Goal: Browse casually: Explore the website without a specific task or goal

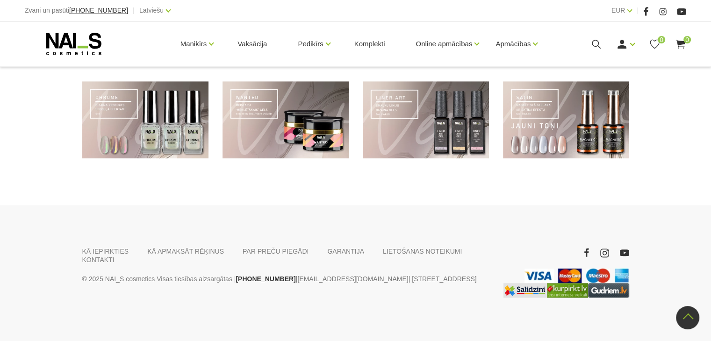
scroll to position [743, 0]
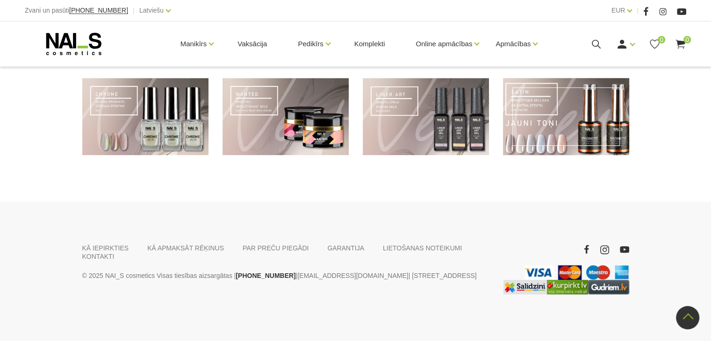
click at [576, 124] on link at bounding box center [566, 116] width 126 height 77
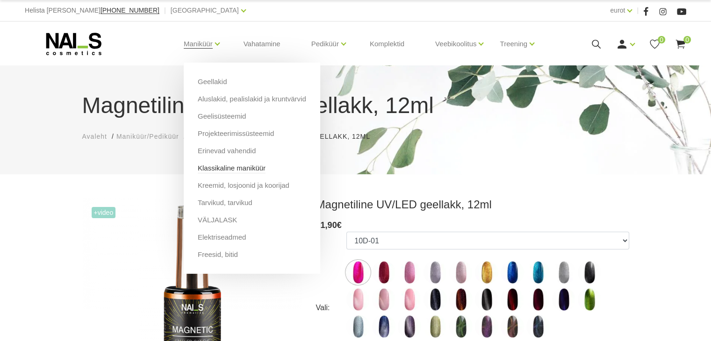
click at [230, 166] on font "Klassikaline maniküür" at bounding box center [232, 168] width 68 height 8
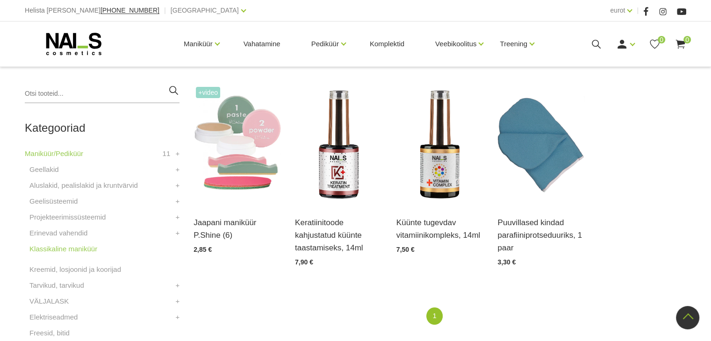
scroll to position [204, 0]
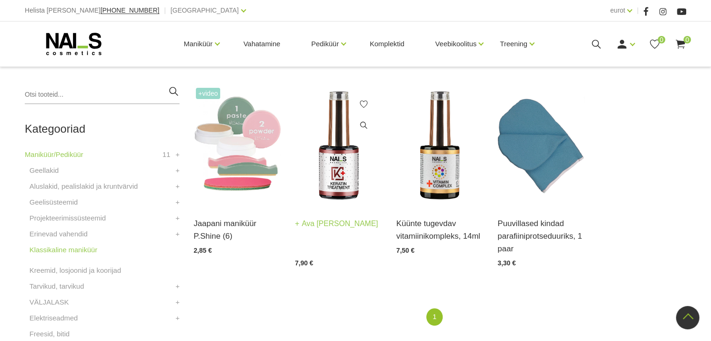
click at [338, 167] on img at bounding box center [338, 146] width 87 height 120
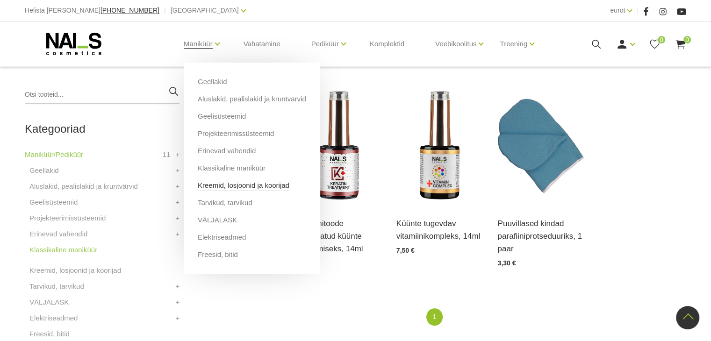
click at [238, 184] on font "Kreemid, losjoonid ja koorijad" at bounding box center [244, 185] width 92 height 8
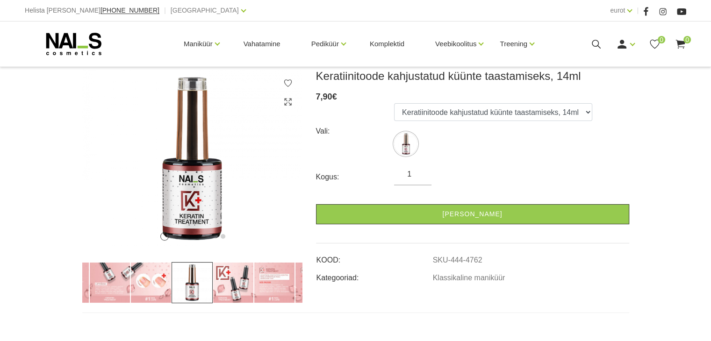
scroll to position [41, 0]
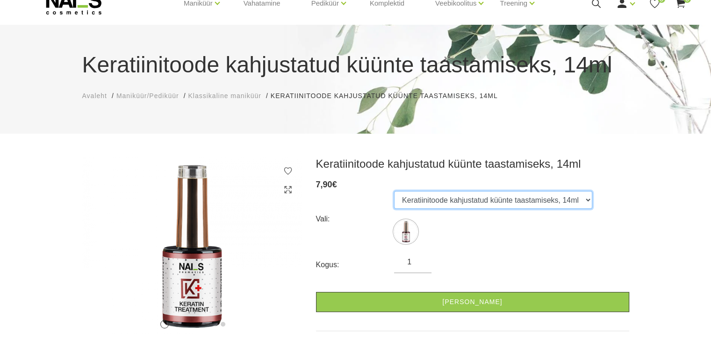
click at [584, 201] on select "Keratiinitoode kahjustatud küünte taastamiseks, 14ml" at bounding box center [493, 200] width 198 height 18
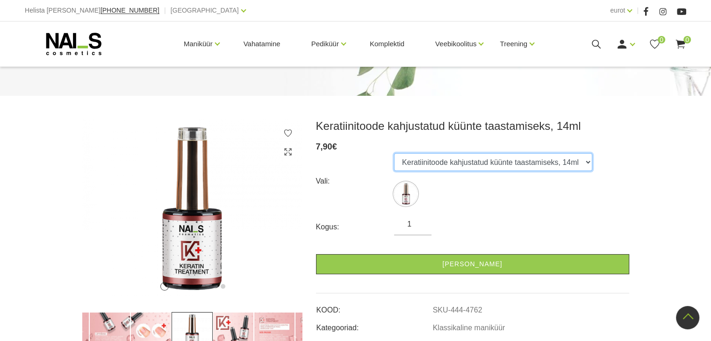
scroll to position [0, 0]
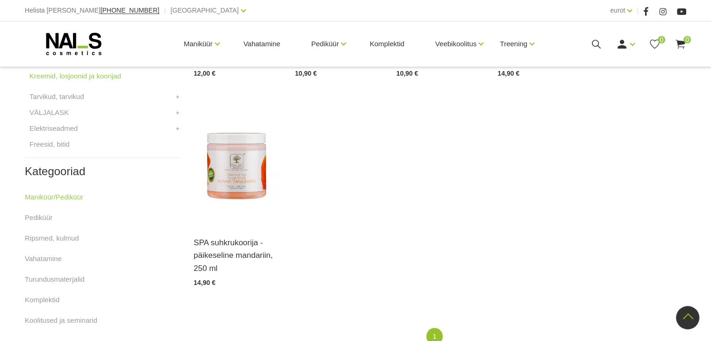
scroll to position [394, 0]
click at [246, 165] on img at bounding box center [237, 164] width 87 height 120
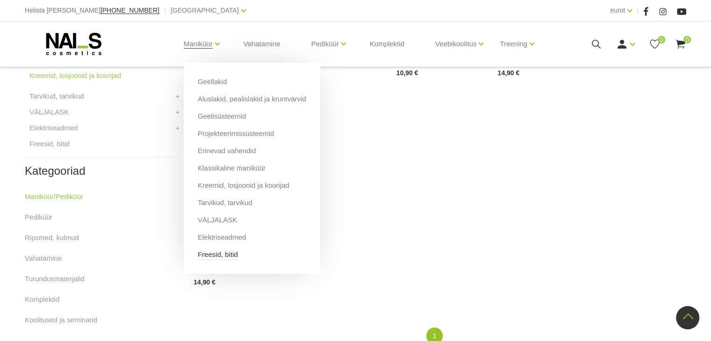
click at [212, 255] on font "Freesid, bitid" at bounding box center [218, 255] width 40 height 8
click at [228, 235] on font "Elektriseadmed" at bounding box center [222, 237] width 48 height 8
click at [213, 219] on font "VÄLJALASK" at bounding box center [217, 220] width 39 height 8
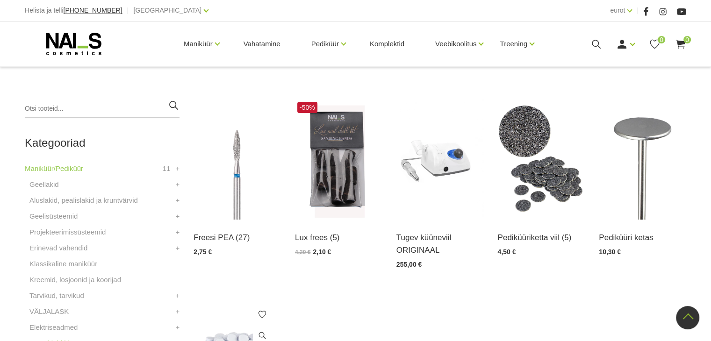
scroll to position [189, 0]
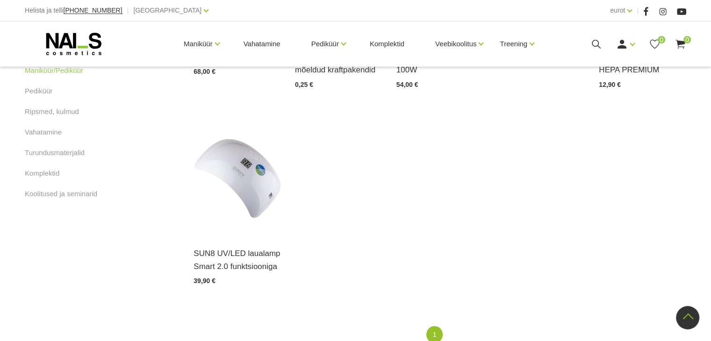
scroll to position [604, 0]
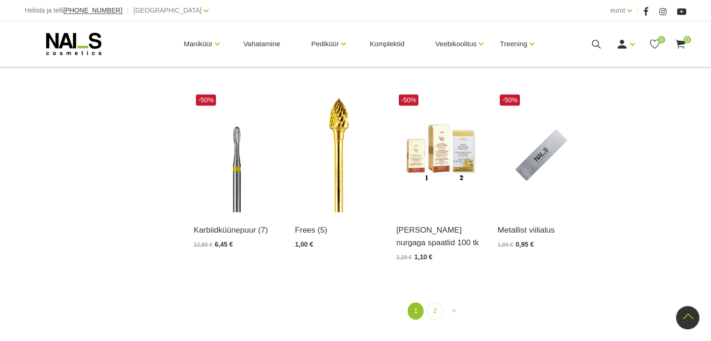
scroll to position [1079, 0]
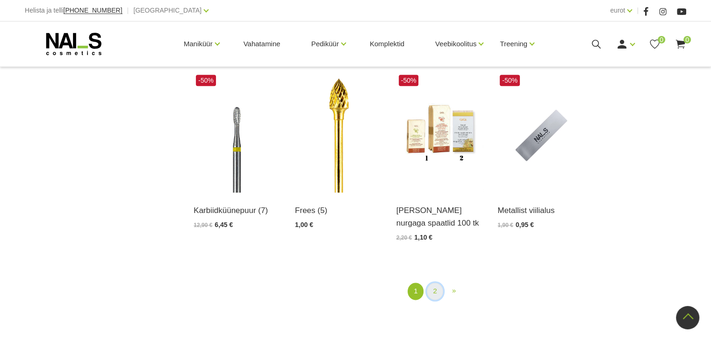
click at [438, 283] on link "2" at bounding box center [435, 291] width 16 height 17
click at [435, 287] on font "2" at bounding box center [435, 291] width 4 height 8
click at [434, 287] on font "2" at bounding box center [435, 291] width 4 height 8
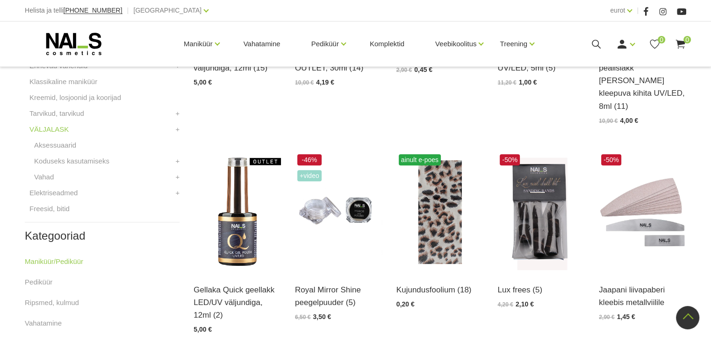
scroll to position [369, 0]
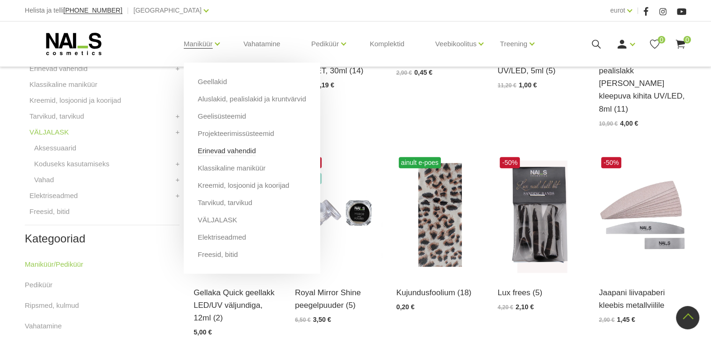
click at [217, 149] on font "Erinevad vahendid" at bounding box center [227, 151] width 58 height 8
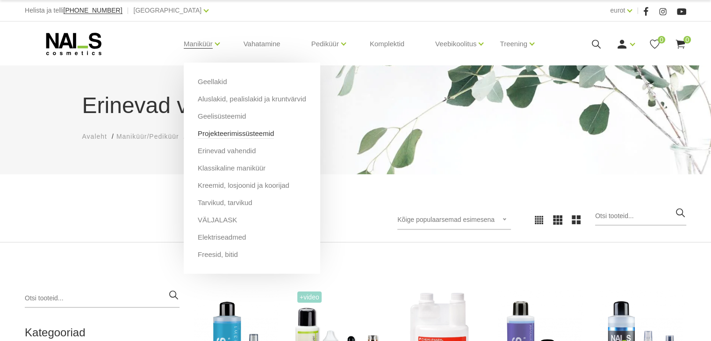
click at [228, 133] on font "Projekteerimissüsteemid" at bounding box center [236, 134] width 76 height 8
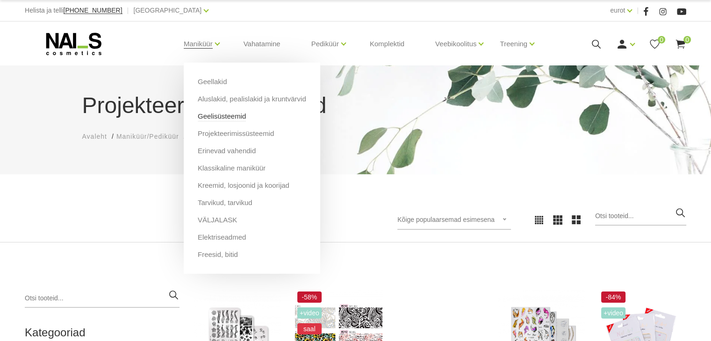
click at [213, 115] on font "Geelisüsteemid" at bounding box center [222, 116] width 48 height 8
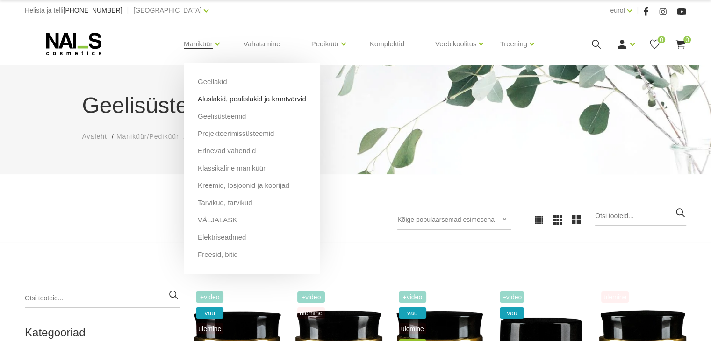
click at [210, 100] on font "Aluslakid, pealislakid ja kruntvärvid" at bounding box center [252, 99] width 108 height 8
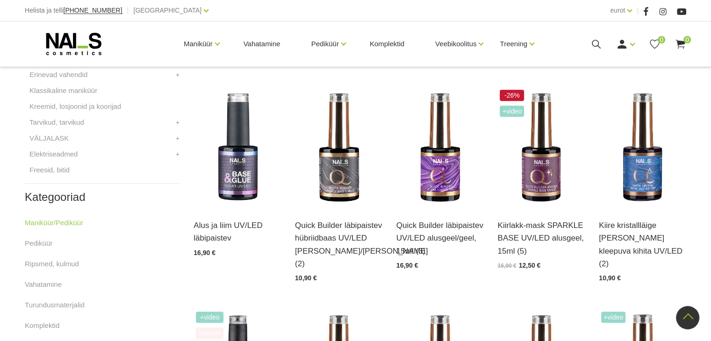
scroll to position [412, 0]
click at [236, 167] on img at bounding box center [237, 147] width 87 height 120
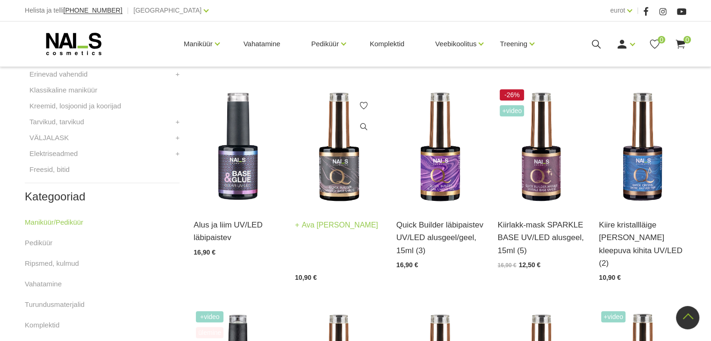
click at [336, 177] on img at bounding box center [338, 147] width 87 height 120
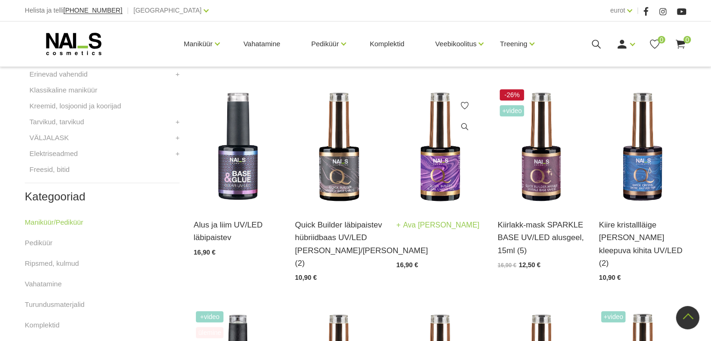
click at [437, 175] on img at bounding box center [440, 147] width 87 height 120
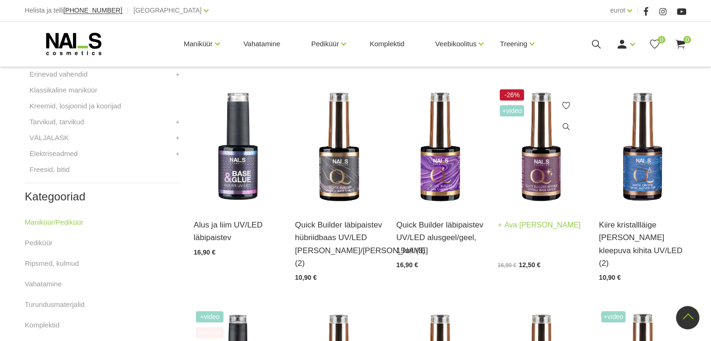
click at [537, 165] on img at bounding box center [541, 147] width 87 height 120
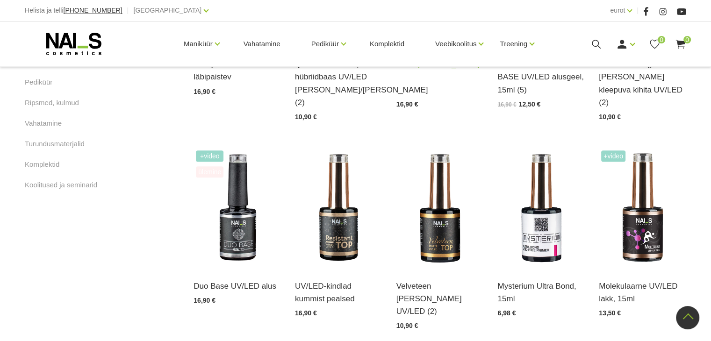
scroll to position [575, 0]
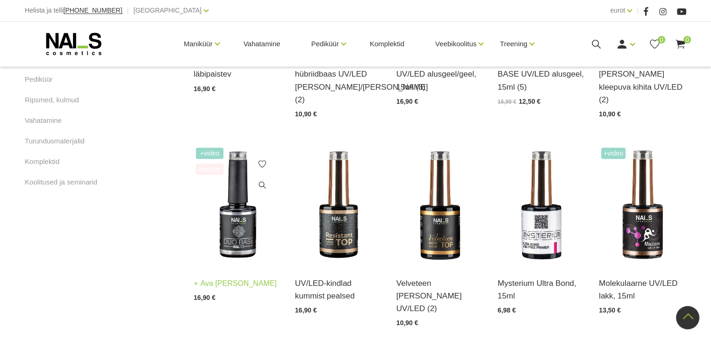
click at [245, 199] on img at bounding box center [237, 205] width 87 height 120
click at [536, 213] on img at bounding box center [541, 205] width 87 height 120
click at [645, 218] on img at bounding box center [642, 205] width 87 height 120
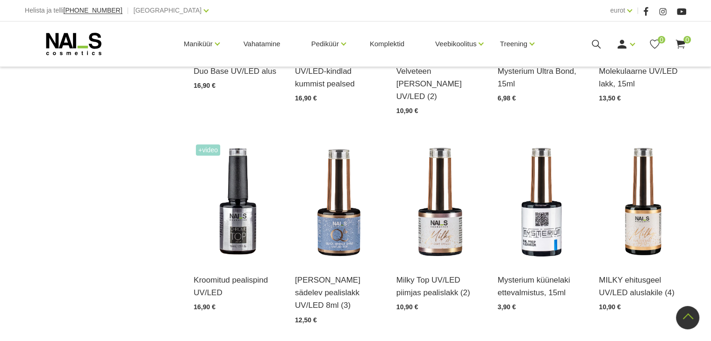
scroll to position [788, 0]
click at [549, 202] on img at bounding box center [541, 202] width 87 height 120
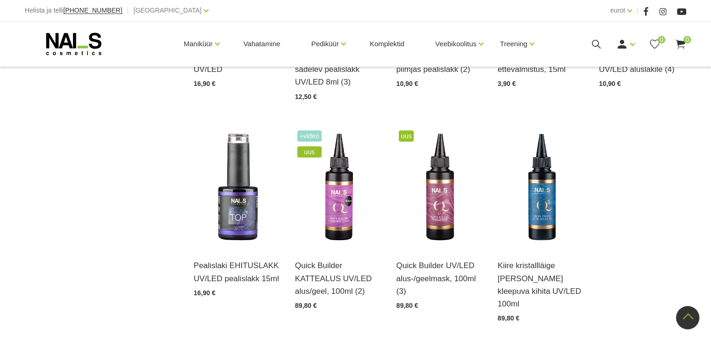
scroll to position [1012, 0]
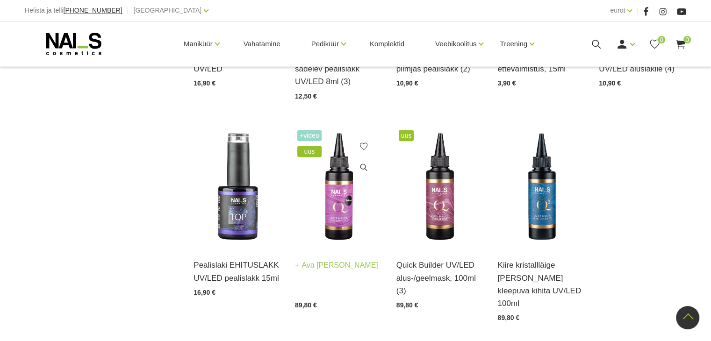
click at [337, 164] on img at bounding box center [338, 188] width 87 height 120
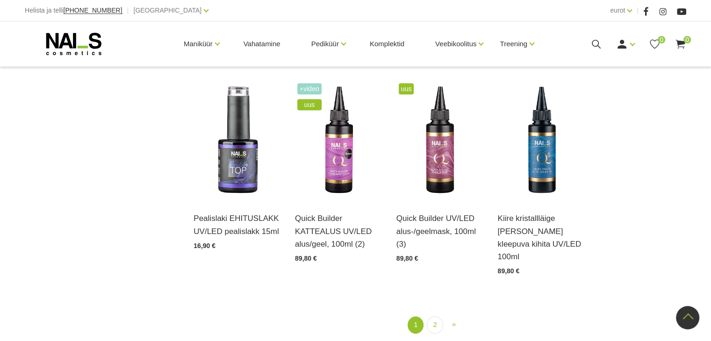
scroll to position [1072, 0]
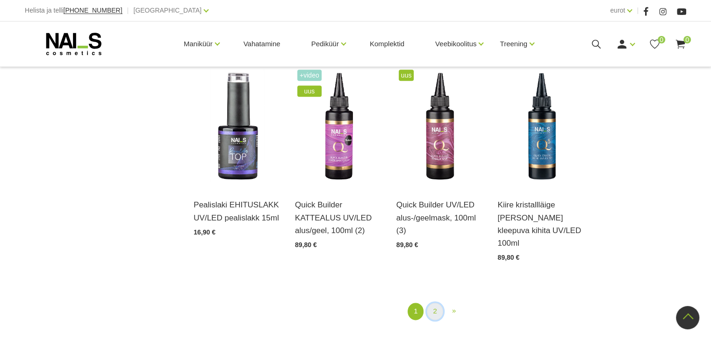
click at [436, 307] on font "2" at bounding box center [435, 311] width 4 height 8
click at [434, 307] on font "2" at bounding box center [435, 311] width 4 height 8
click at [455, 307] on font "»" at bounding box center [454, 311] width 4 height 8
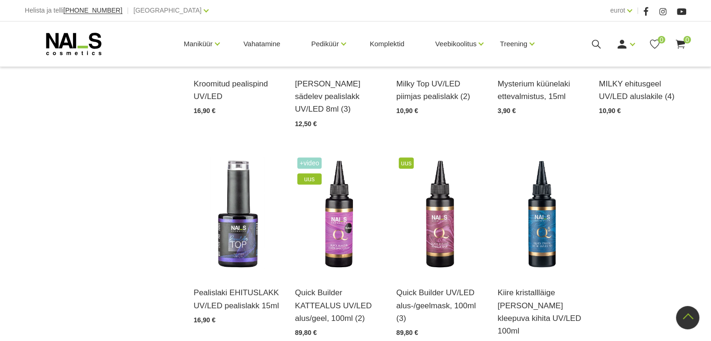
scroll to position [980, 0]
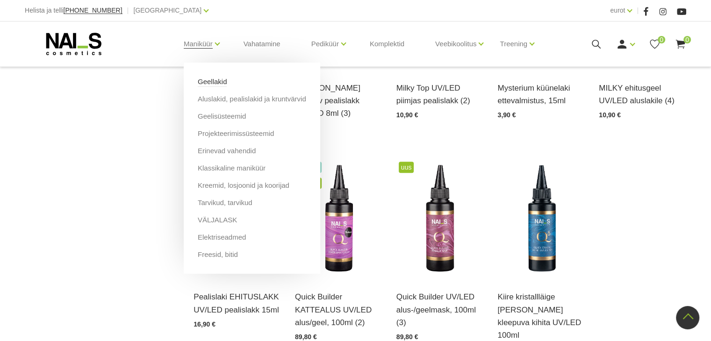
click at [206, 78] on font "Geellakid" at bounding box center [212, 82] width 29 height 8
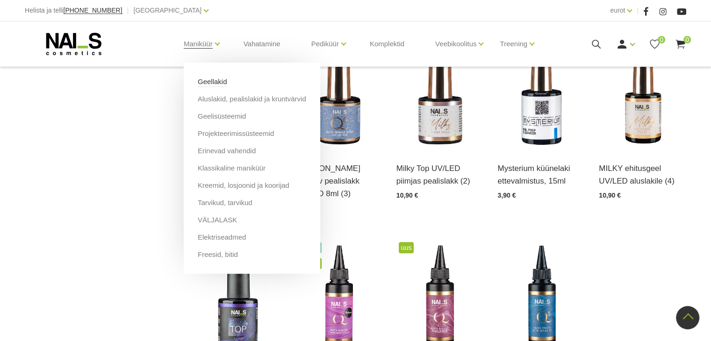
scroll to position [882, 0]
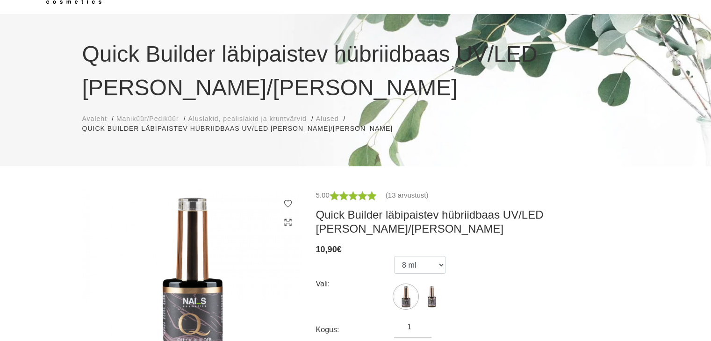
scroll to position [52, 0]
click at [410, 191] on font "(13 arvustust)" at bounding box center [407, 195] width 43 height 8
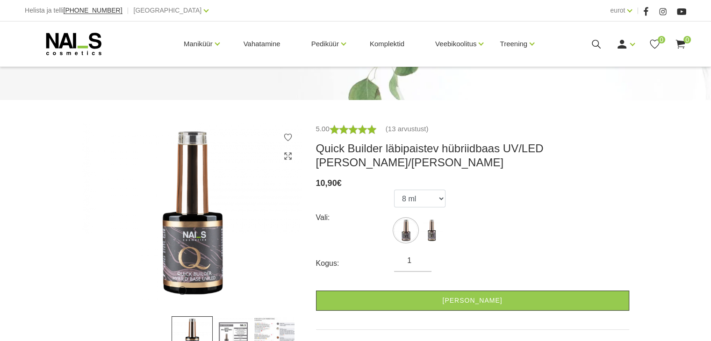
scroll to position [139, 0]
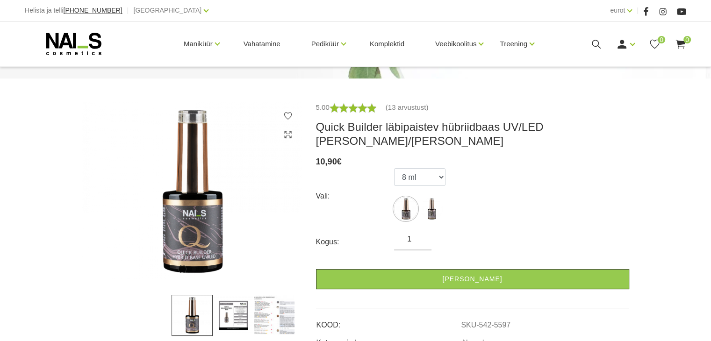
scroll to position [52, 0]
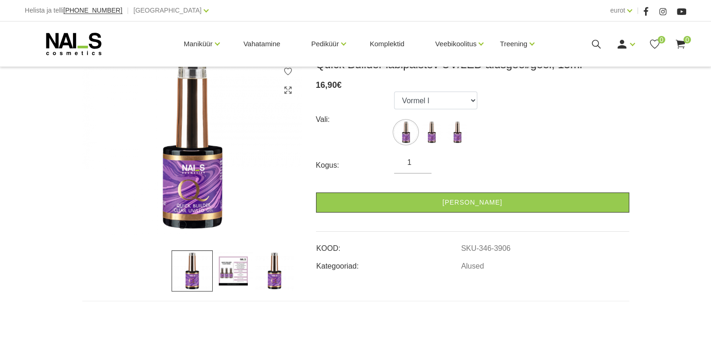
scroll to position [138, 0]
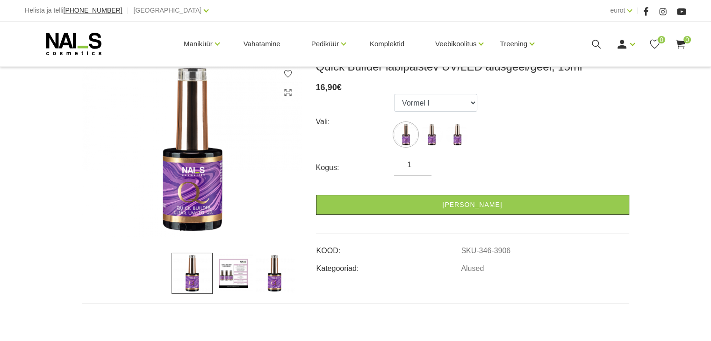
click at [239, 270] on img at bounding box center [233, 273] width 41 height 41
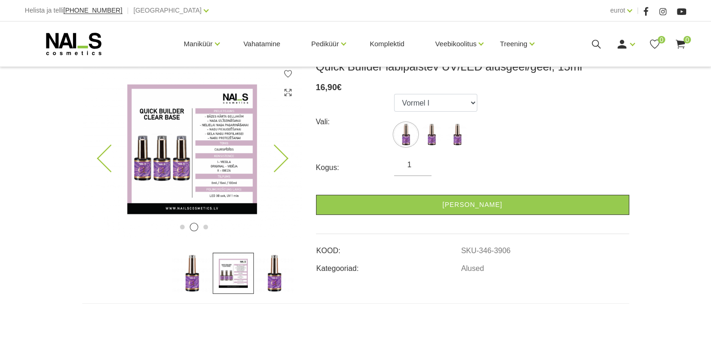
click at [188, 141] on img at bounding box center [192, 149] width 220 height 179
click at [207, 165] on img at bounding box center [192, 149] width 220 height 179
click at [466, 101] on select "Vormel I Valem II Algne valem" at bounding box center [435, 103] width 83 height 18
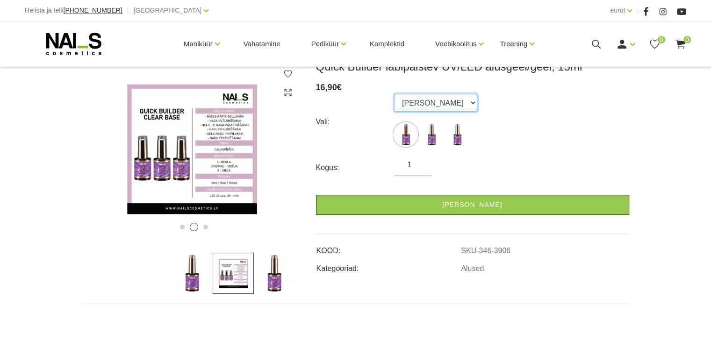
click at [394, 94] on select "Vormel I Valem II Algne valem" at bounding box center [435, 103] width 83 height 18
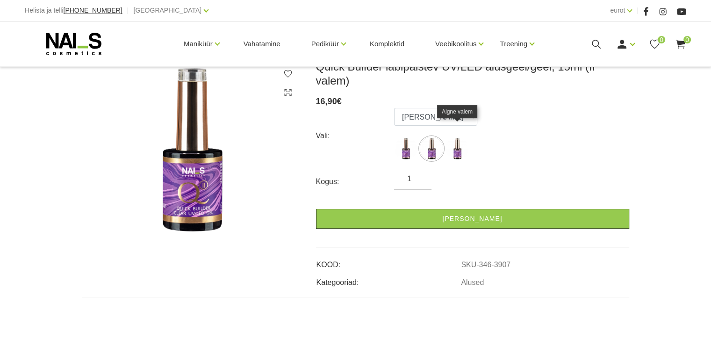
click at [457, 137] on img at bounding box center [457, 148] width 23 height 23
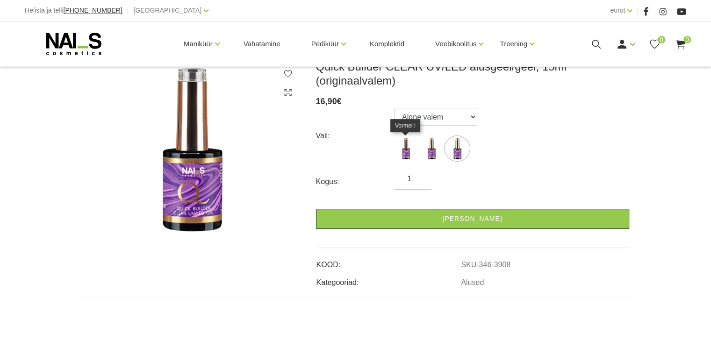
click at [410, 149] on img at bounding box center [405, 148] width 23 height 23
select select "3906"
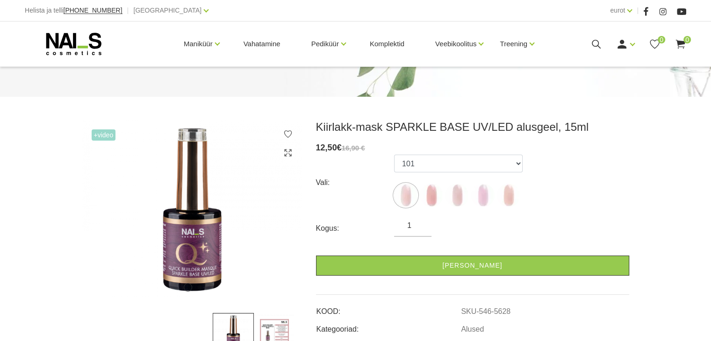
scroll to position [74, 0]
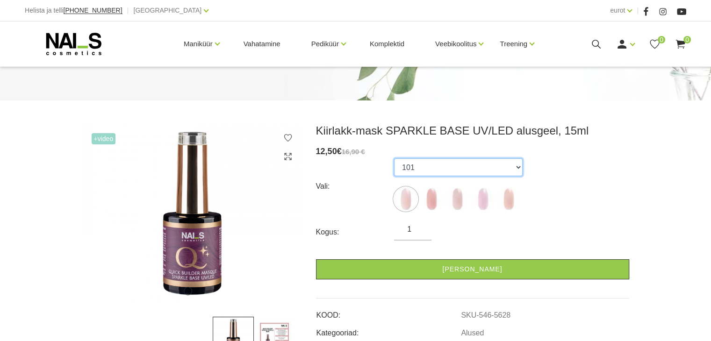
click at [520, 163] on select "101 102 103 104 105" at bounding box center [458, 168] width 129 height 18
click at [427, 203] on img at bounding box center [431, 199] width 23 height 23
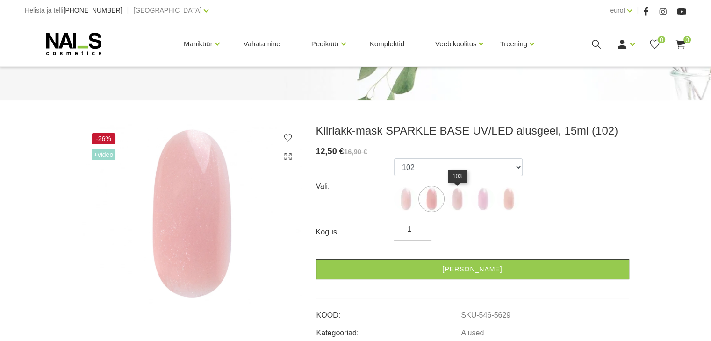
click at [458, 203] on img at bounding box center [457, 199] width 23 height 23
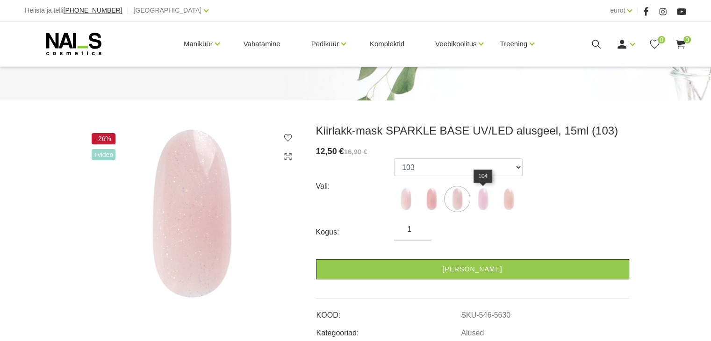
click at [480, 204] on img at bounding box center [482, 199] width 23 height 23
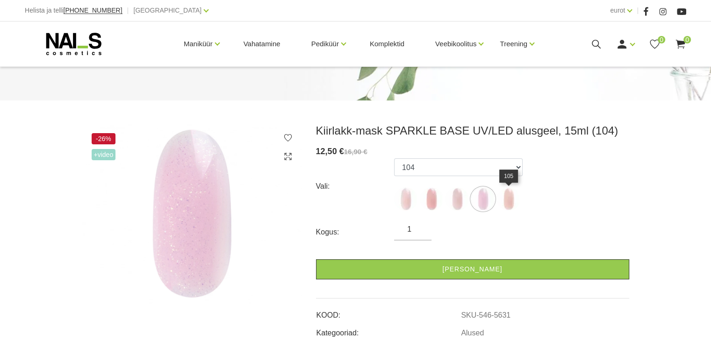
click at [509, 203] on img at bounding box center [508, 199] width 23 height 23
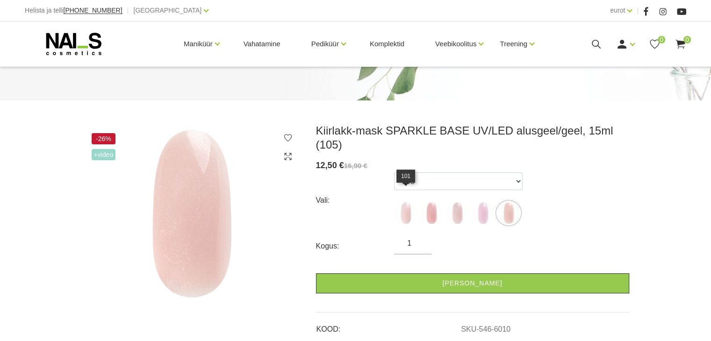
click at [404, 202] on img at bounding box center [405, 213] width 23 height 23
select select "5628"
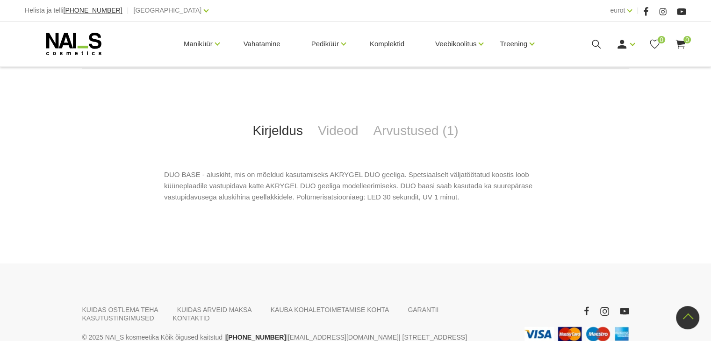
scroll to position [374, 0]
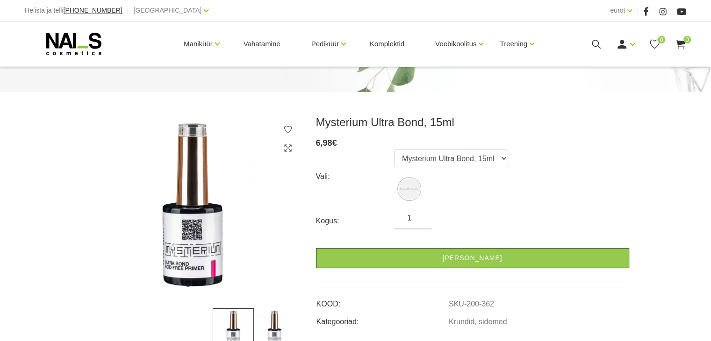
scroll to position [81, 0]
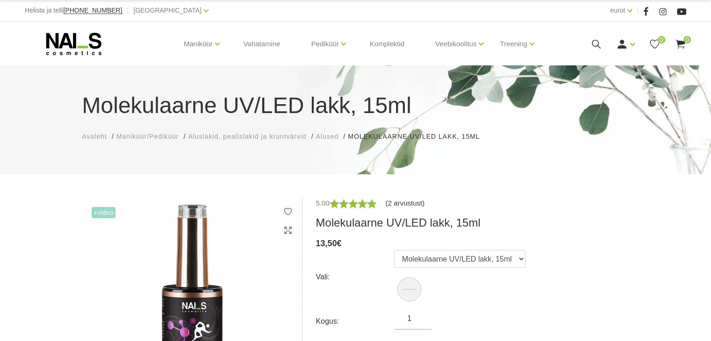
click at [406, 201] on font "(2 arvustust)" at bounding box center [405, 203] width 39 height 8
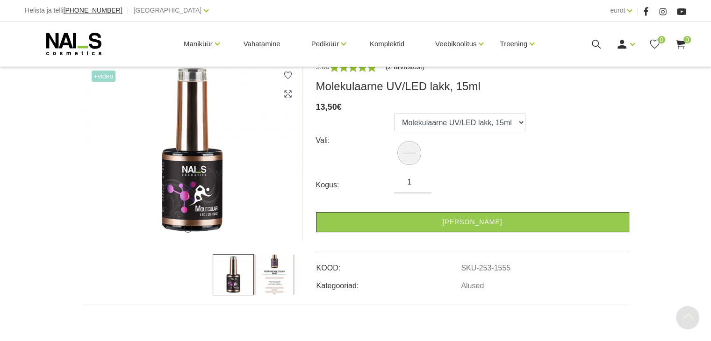
scroll to position [120, 0]
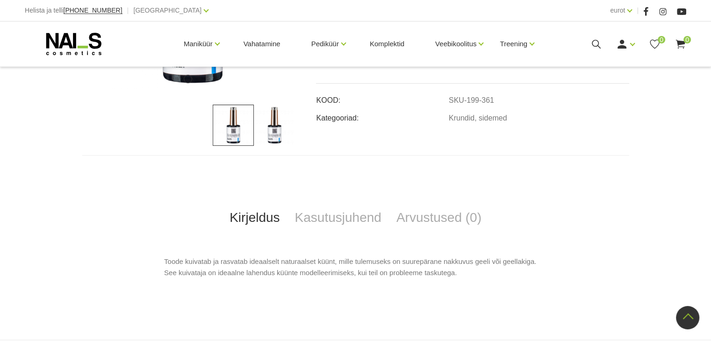
scroll to position [287, 0]
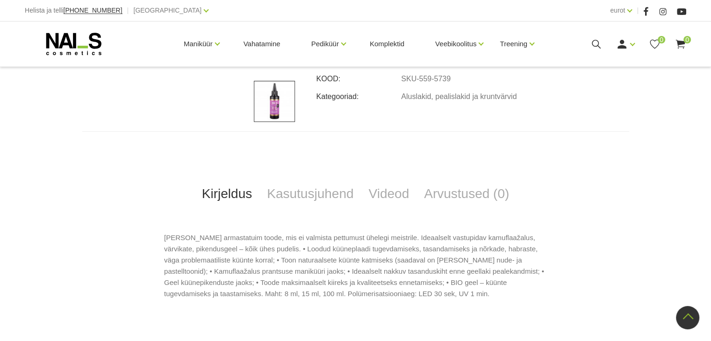
scroll to position [344, 0]
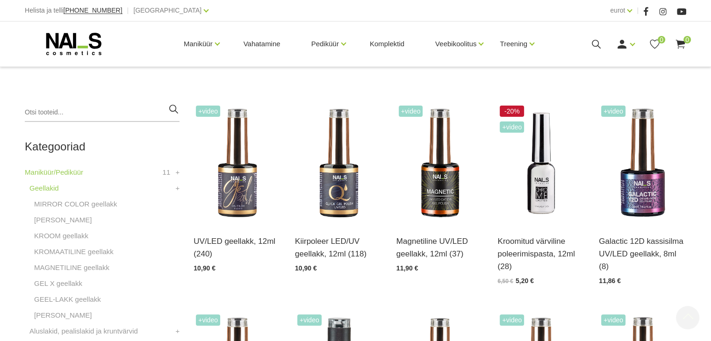
scroll to position [210, 0]
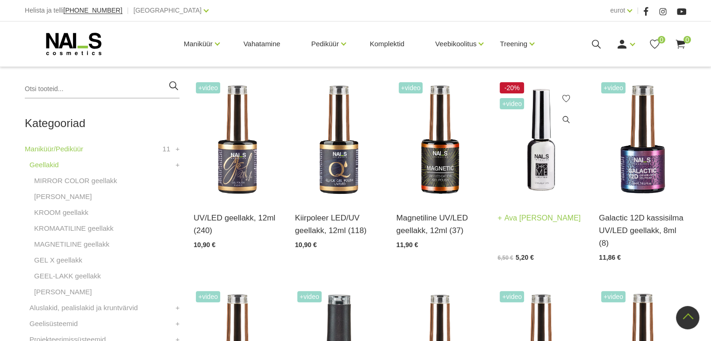
click at [542, 166] on img at bounding box center [541, 140] width 87 height 120
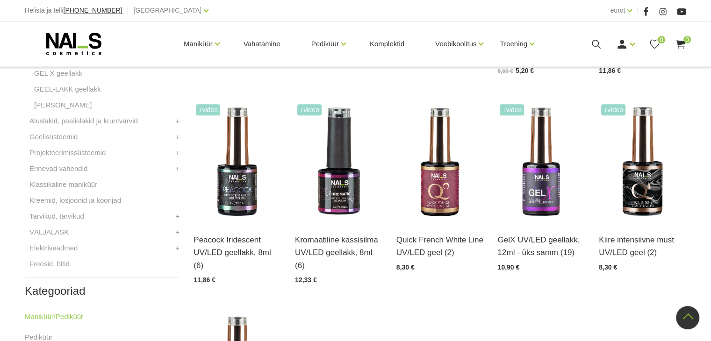
scroll to position [397, 0]
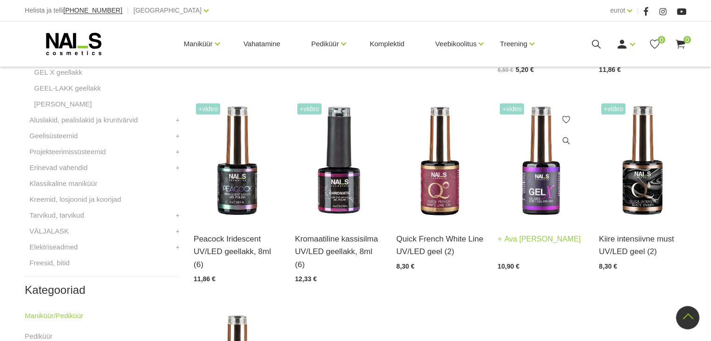
click at [539, 192] on img at bounding box center [541, 161] width 87 height 120
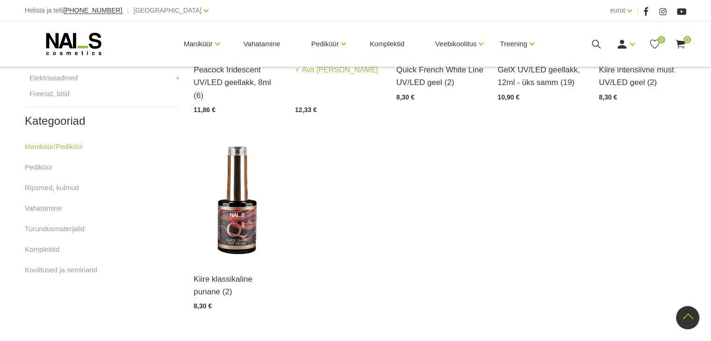
scroll to position [568, 0]
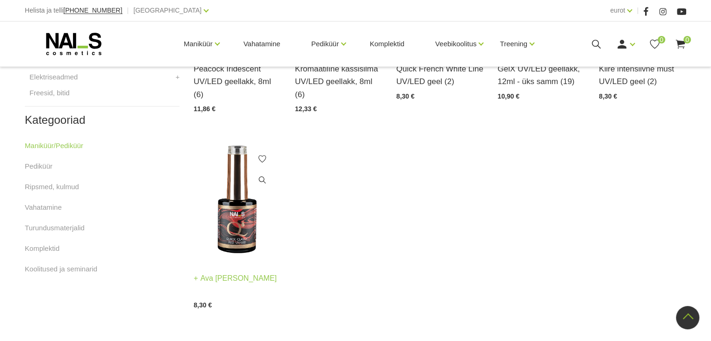
click at [240, 208] on img at bounding box center [237, 200] width 87 height 120
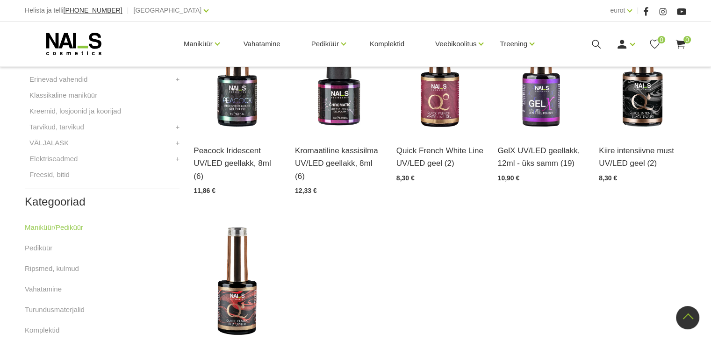
scroll to position [484, 0]
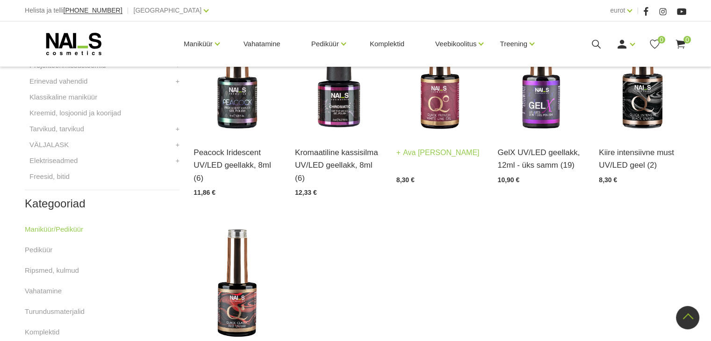
click at [431, 96] on img at bounding box center [440, 74] width 87 height 120
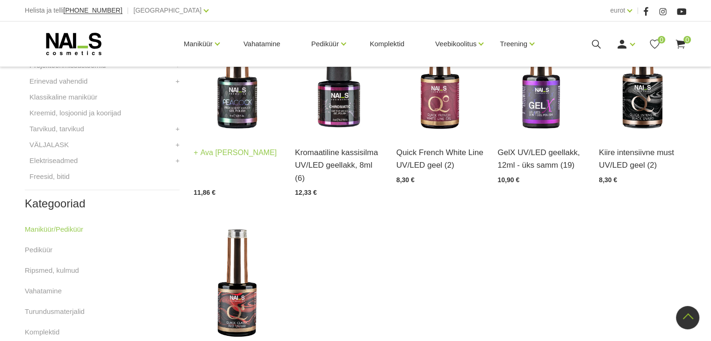
click at [235, 106] on img at bounding box center [237, 74] width 87 height 120
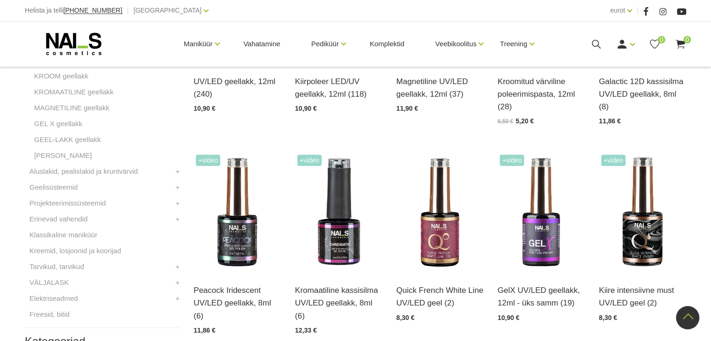
scroll to position [329, 0]
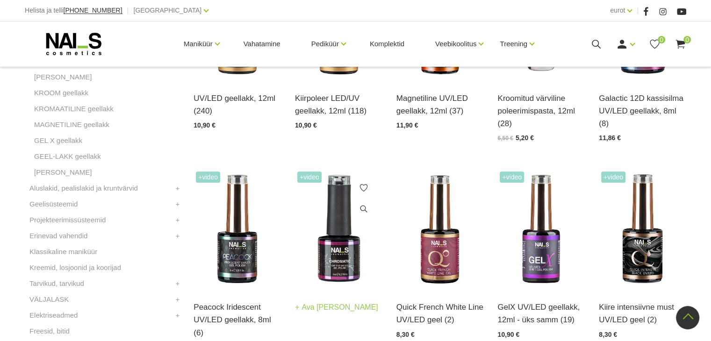
click at [362, 258] on img at bounding box center [338, 229] width 87 height 120
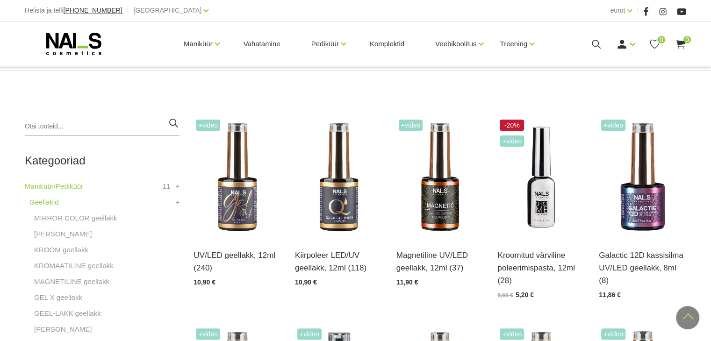
scroll to position [171, 0]
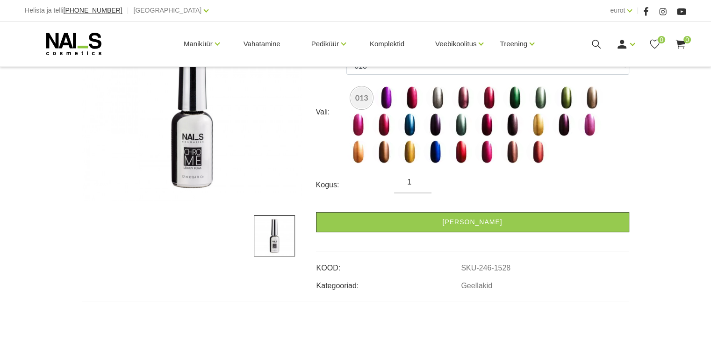
scroll to position [176, 0]
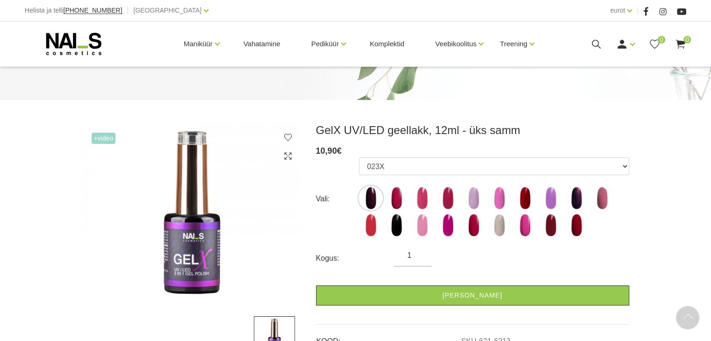
scroll to position [72, 0]
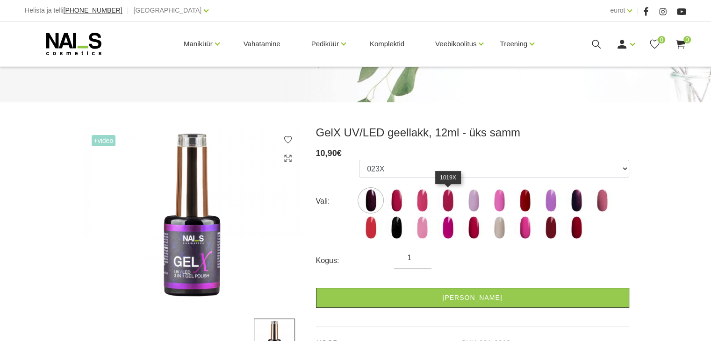
click at [448, 196] on img at bounding box center [447, 200] width 23 height 23
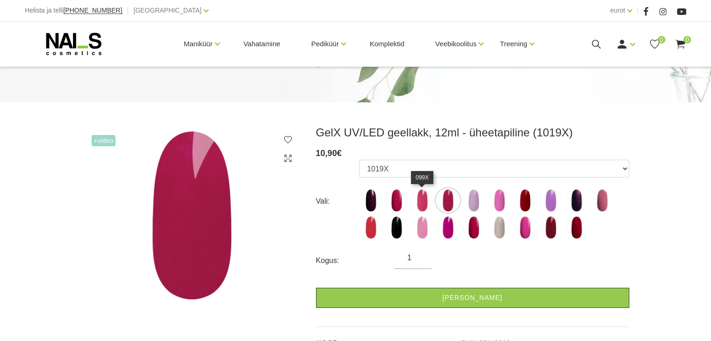
click at [425, 199] on img at bounding box center [422, 200] width 23 height 23
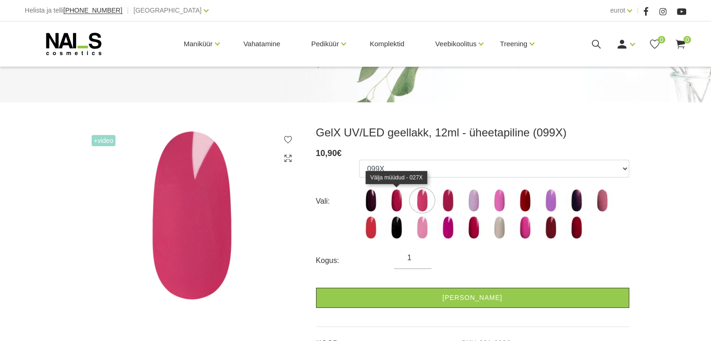
click at [396, 197] on img at bounding box center [396, 200] width 23 height 23
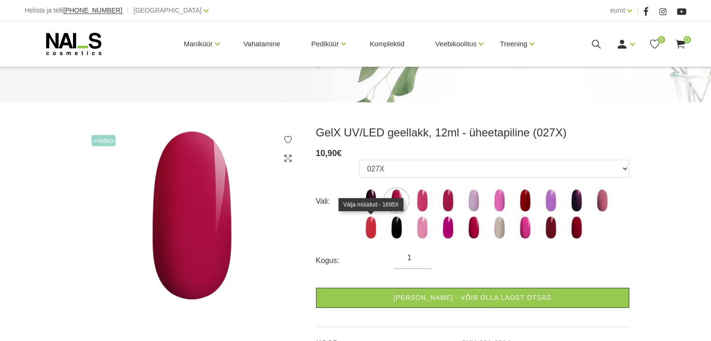
click at [368, 223] on img at bounding box center [370, 227] width 23 height 23
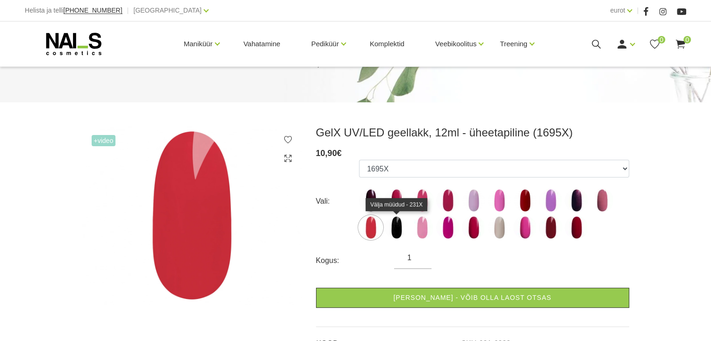
click at [397, 227] on img at bounding box center [396, 227] width 23 height 23
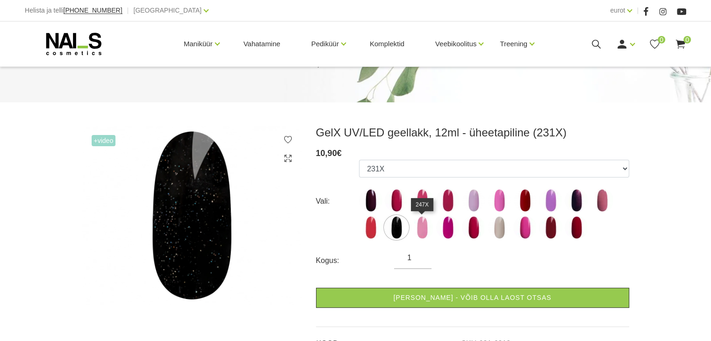
click at [420, 231] on img at bounding box center [422, 227] width 23 height 23
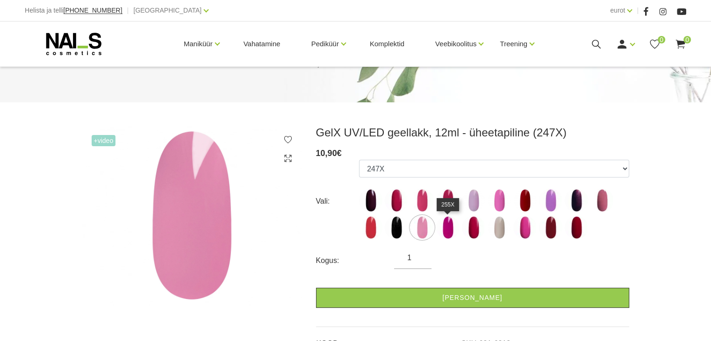
click at [445, 230] on img at bounding box center [447, 227] width 23 height 23
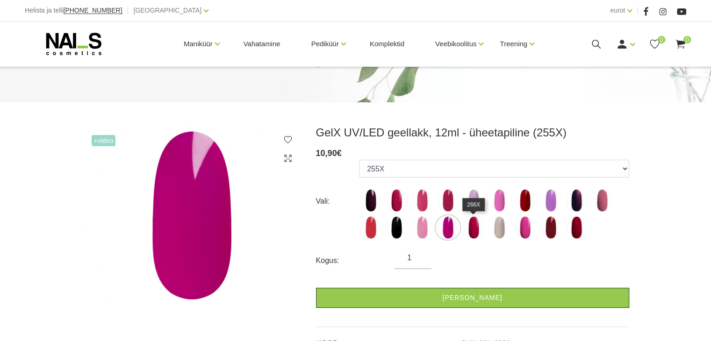
click at [475, 229] on img at bounding box center [473, 227] width 23 height 23
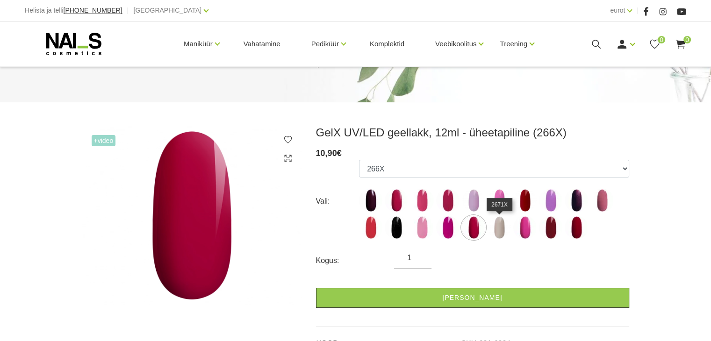
click at [501, 228] on img at bounding box center [499, 227] width 23 height 23
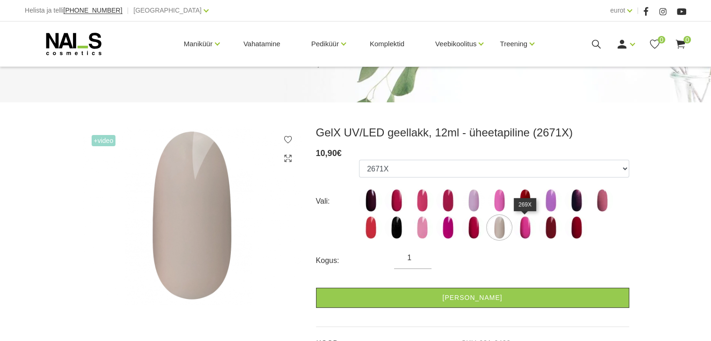
click at [526, 230] on img at bounding box center [524, 227] width 23 height 23
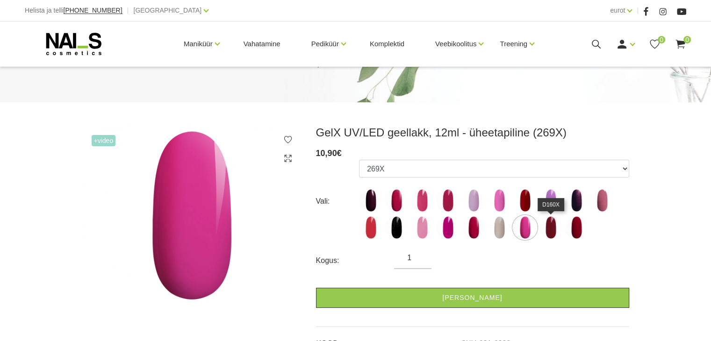
click at [551, 231] on img at bounding box center [550, 227] width 23 height 23
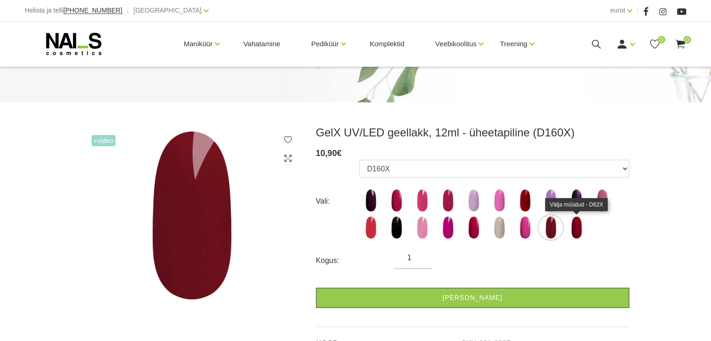
click at [576, 229] on img at bounding box center [576, 227] width 23 height 23
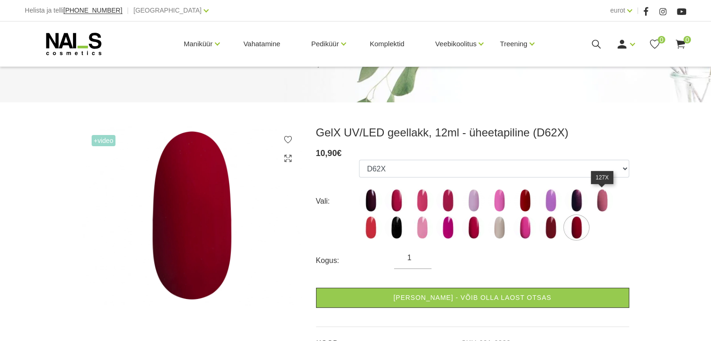
click at [605, 199] on img at bounding box center [602, 200] width 23 height 23
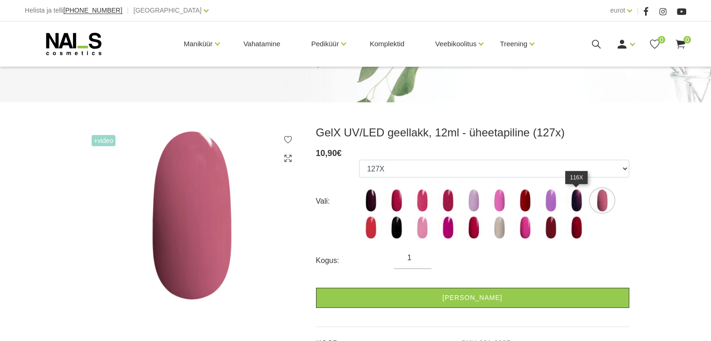
click at [574, 201] on img at bounding box center [576, 200] width 23 height 23
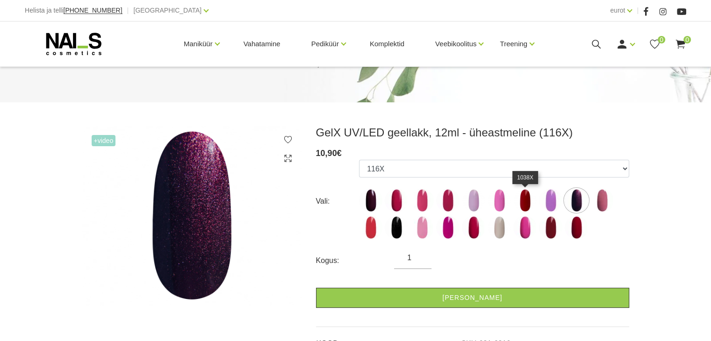
click at [520, 197] on img at bounding box center [524, 200] width 23 height 23
select select "6401"
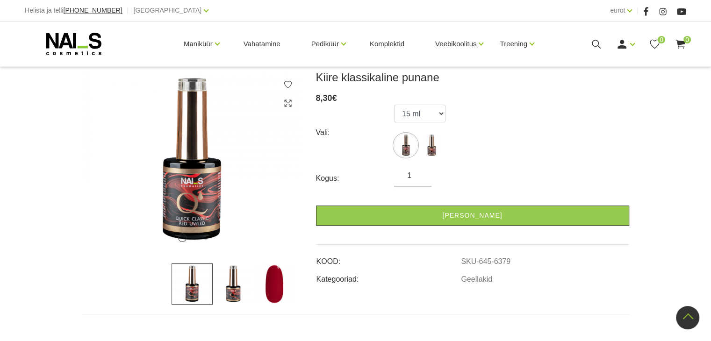
scroll to position [122, 0]
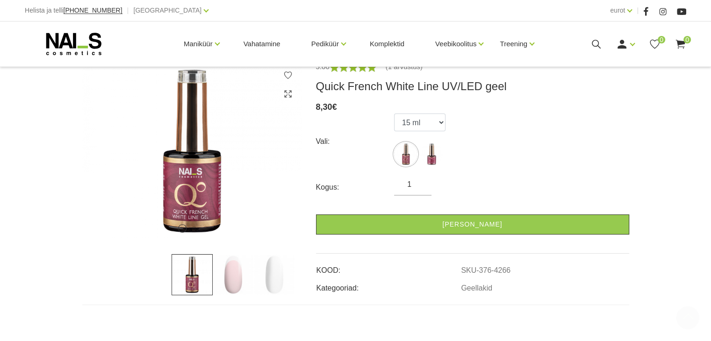
scroll to position [135, 0]
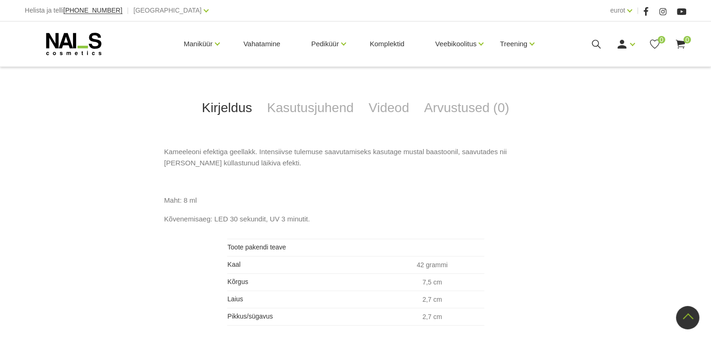
scroll to position [397, 0]
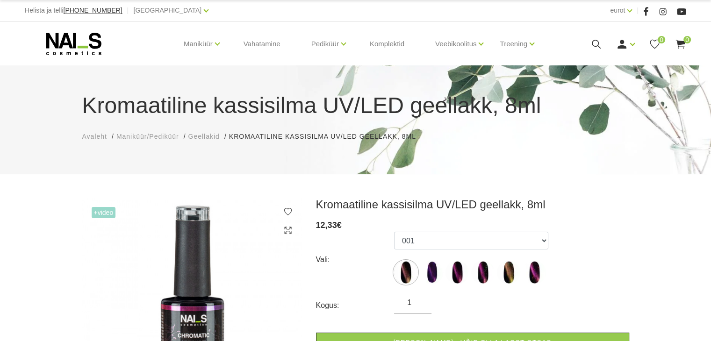
click at [100, 213] on font "+Video" at bounding box center [104, 212] width 20 height 7
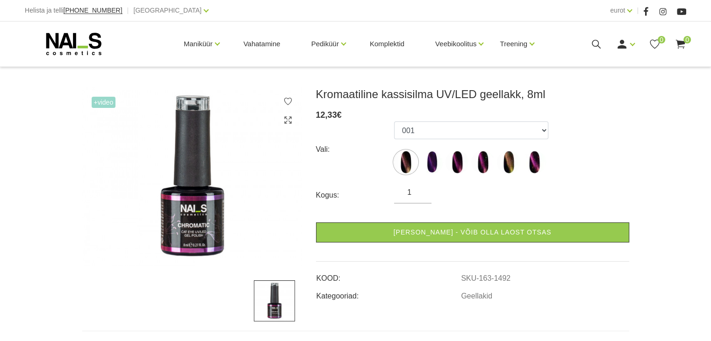
scroll to position [111, 0]
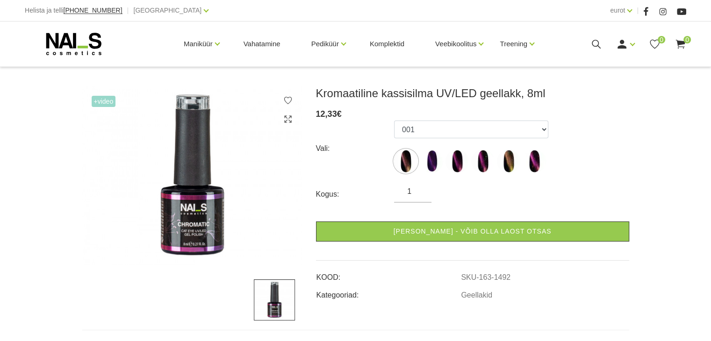
click at [94, 101] on font "+Video" at bounding box center [104, 101] width 20 height 7
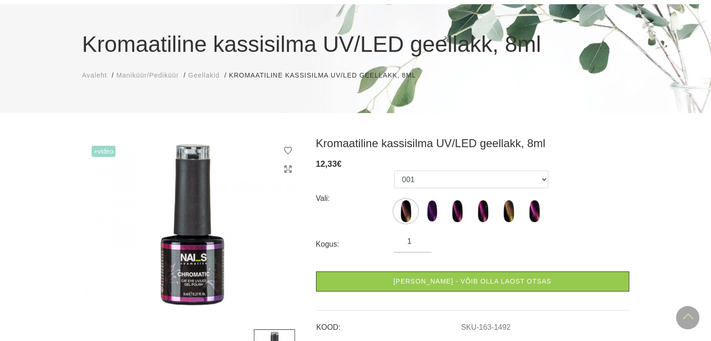
scroll to position [0, 0]
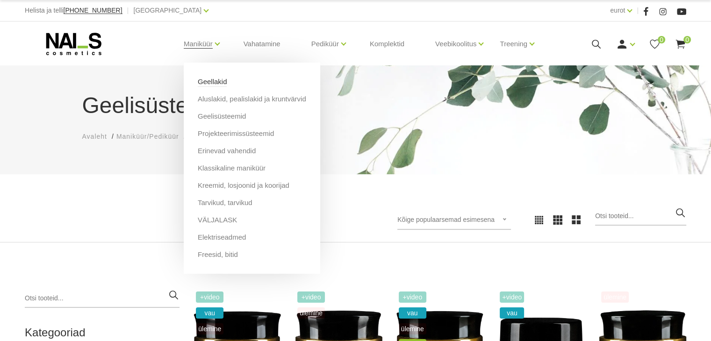
click at [207, 79] on font "Geellakid" at bounding box center [212, 82] width 29 height 8
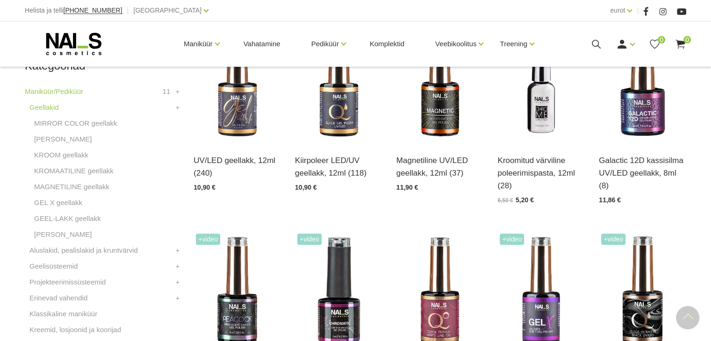
scroll to position [267, 0]
click at [65, 139] on font "[PERSON_NAME]" at bounding box center [63, 139] width 58 height 8
click at [64, 232] on font "[PERSON_NAME]" at bounding box center [63, 234] width 58 height 8
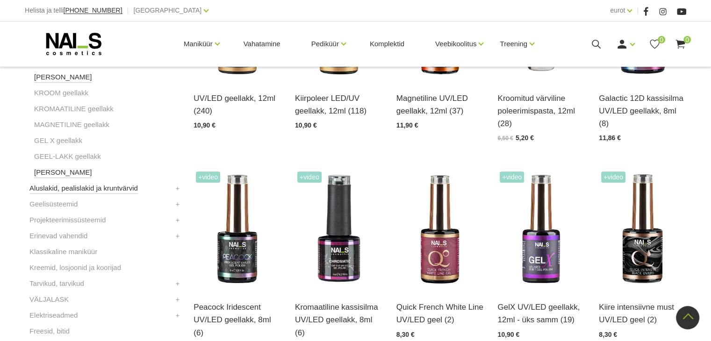
scroll to position [329, 0]
click at [78, 253] on font "Klassikaline maniküür" at bounding box center [63, 252] width 68 height 8
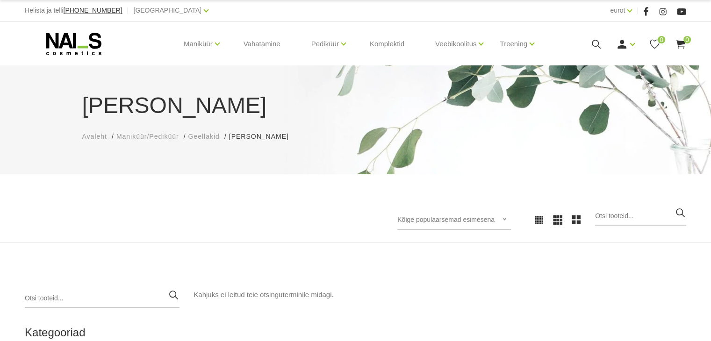
click at [65, 139] on div "ROSE geellakid Avaleht Maniküür/Pediküür Geellakid ROSE geellakid ROSE Gēllakas" at bounding box center [355, 119] width 711 height 109
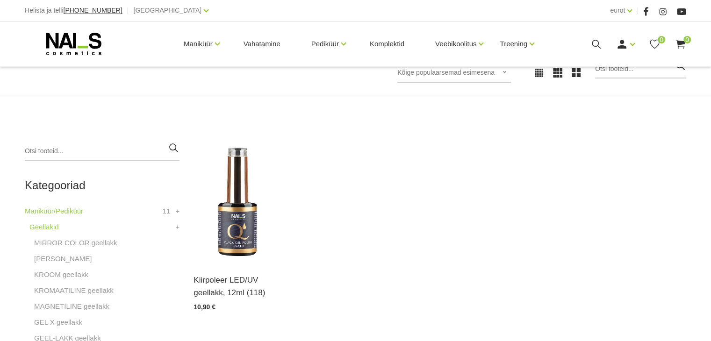
scroll to position [148, 0]
click at [237, 227] on img at bounding box center [237, 202] width 87 height 120
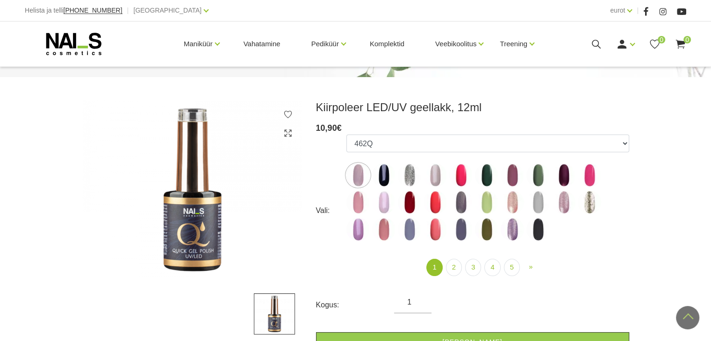
scroll to position [94, 0]
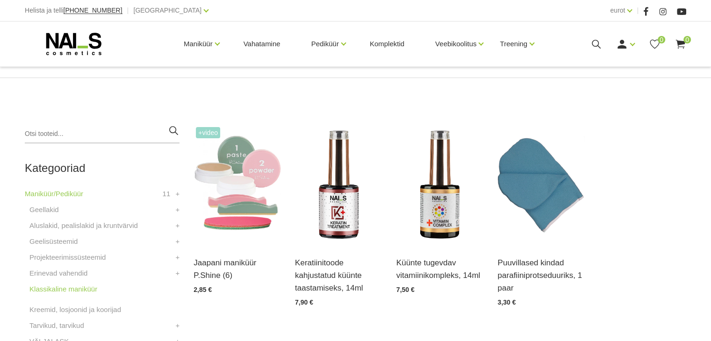
scroll to position [210, 0]
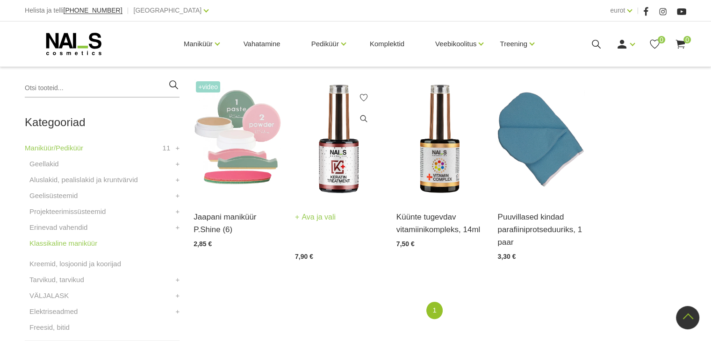
click at [342, 154] on img at bounding box center [338, 139] width 87 height 120
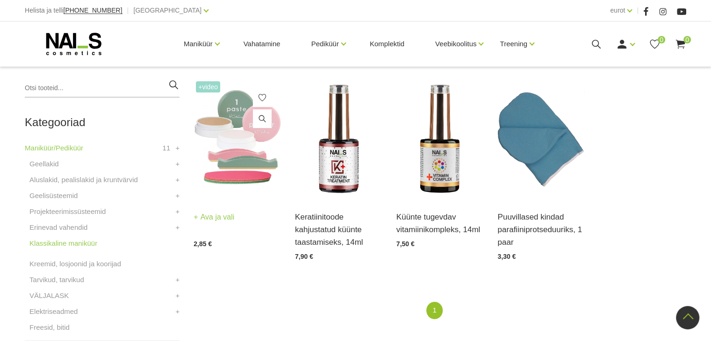
click at [242, 174] on img at bounding box center [237, 139] width 87 height 120
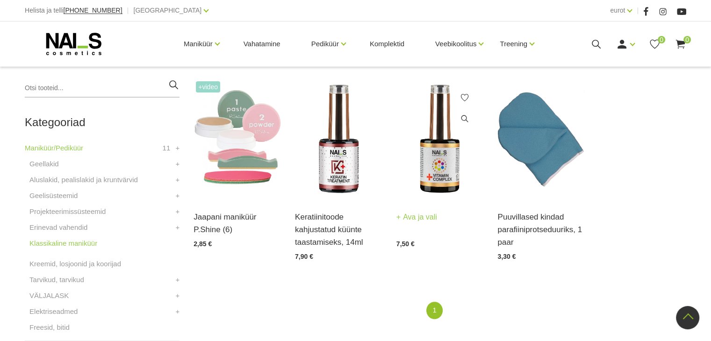
click at [451, 180] on img at bounding box center [440, 139] width 87 height 120
click at [264, 45] on font "Vahatamine" at bounding box center [262, 44] width 37 height 8
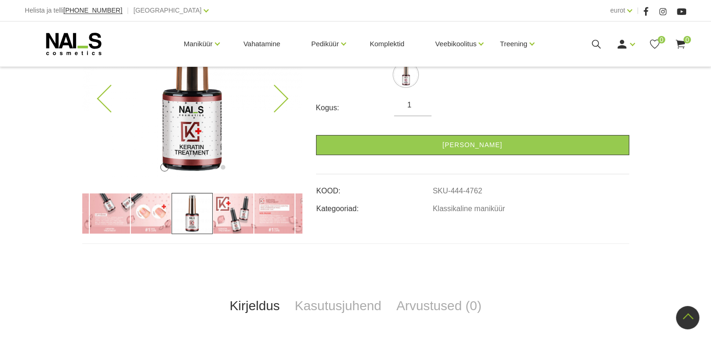
scroll to position [197, 0]
click at [152, 224] on img at bounding box center [150, 214] width 41 height 41
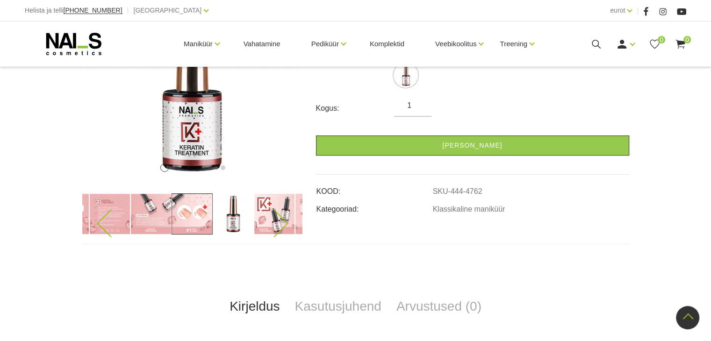
click at [195, 210] on img at bounding box center [192, 214] width 41 height 41
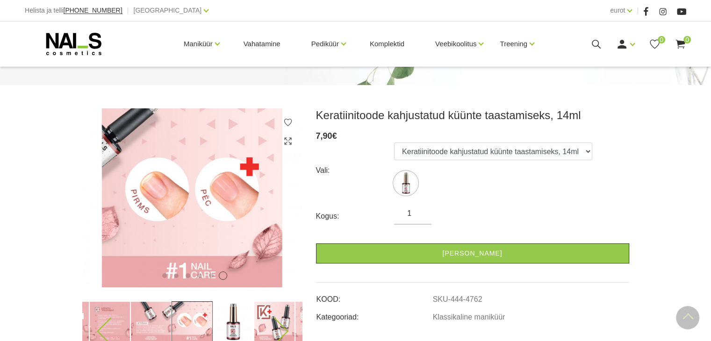
scroll to position [85, 0]
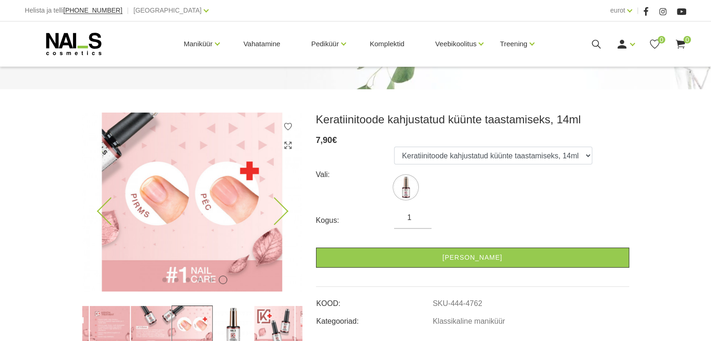
click at [276, 208] on icon at bounding box center [274, 212] width 28 height 28
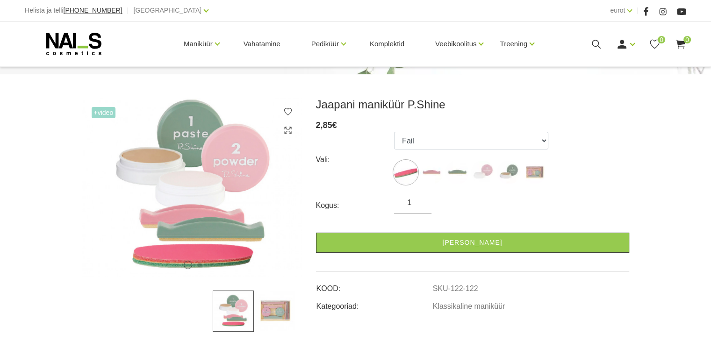
scroll to position [100, 0]
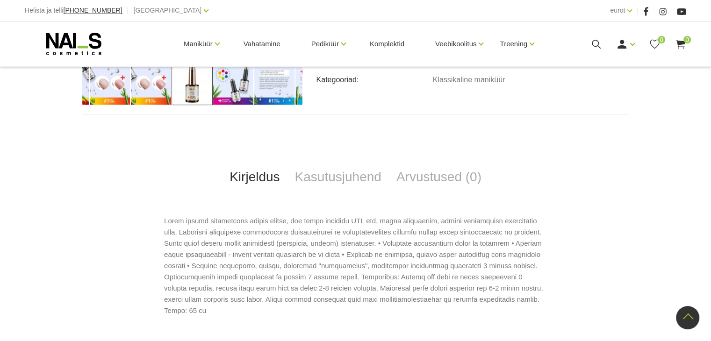
scroll to position [396, 0]
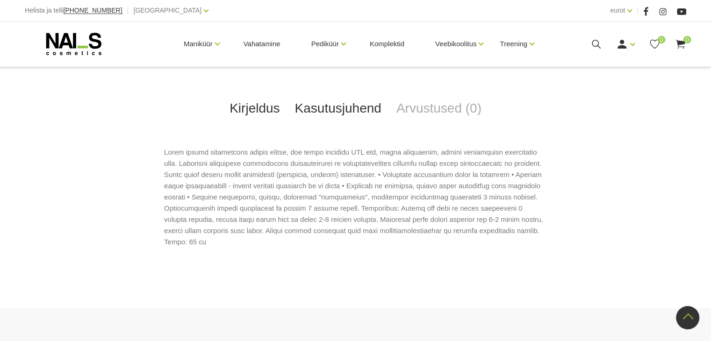
click at [350, 105] on font "Kasutusjuhend" at bounding box center [338, 108] width 87 height 14
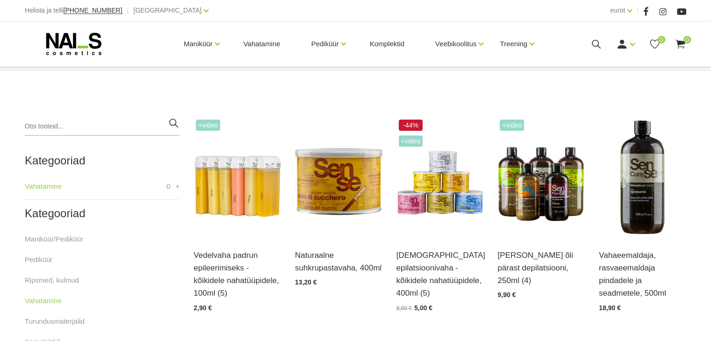
scroll to position [172, 0]
click at [331, 189] on img at bounding box center [338, 177] width 87 height 120
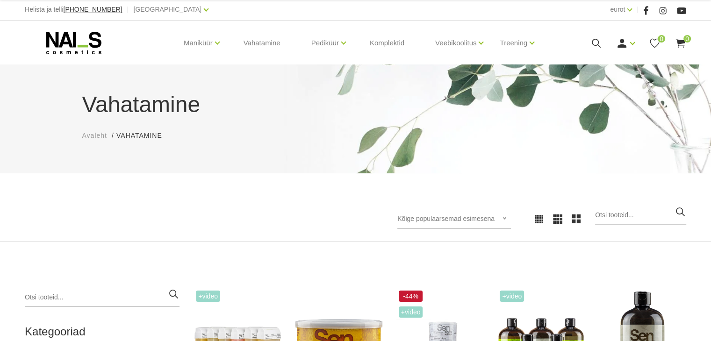
scroll to position [0, 0]
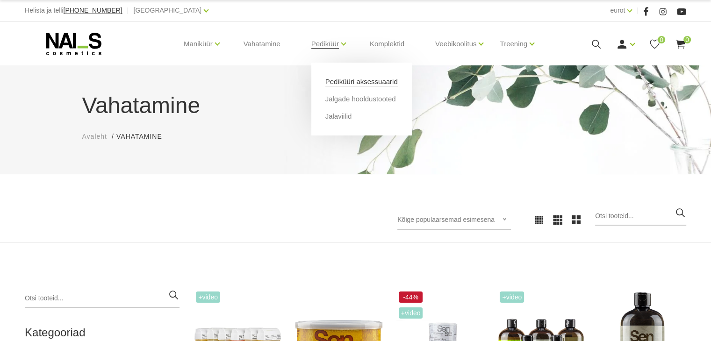
click at [342, 79] on font "Pediküüri aksessuaarid" at bounding box center [361, 82] width 72 height 8
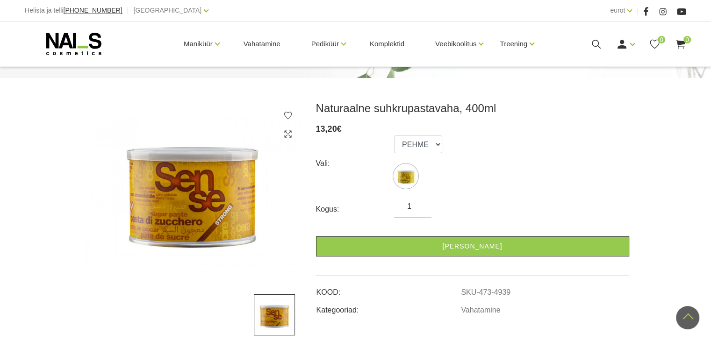
scroll to position [95, 0]
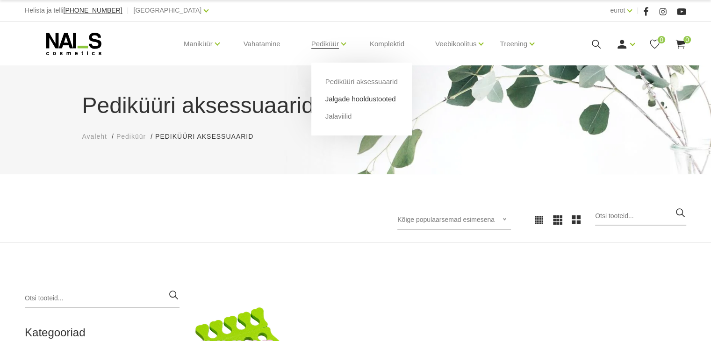
click at [341, 99] on font "Jalgade hooldustooted" at bounding box center [360, 99] width 71 height 8
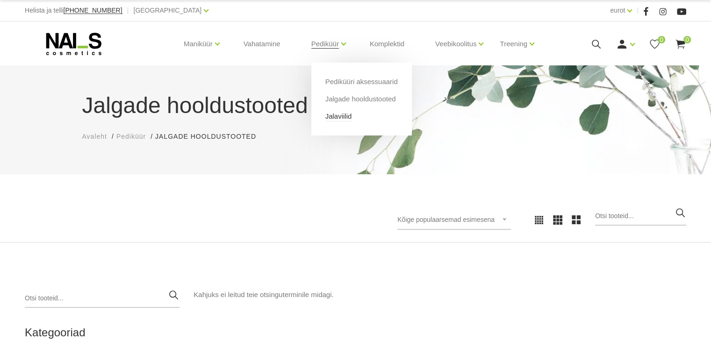
click at [340, 118] on font "Jalaviilid" at bounding box center [338, 116] width 27 height 8
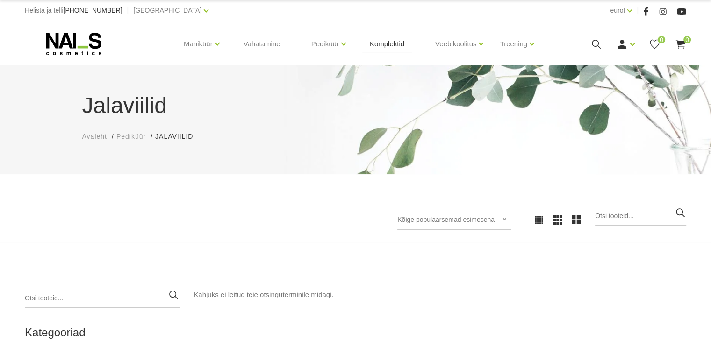
click at [390, 45] on font "Komplektid" at bounding box center [387, 44] width 35 height 8
